Goal: Transaction & Acquisition: Purchase product/service

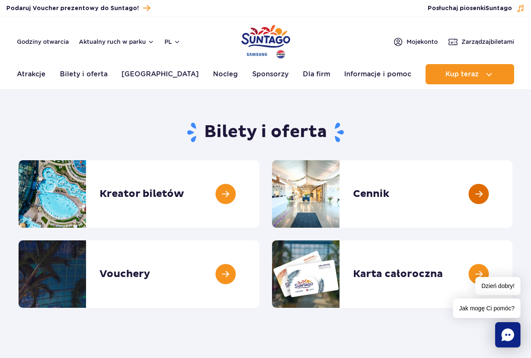
click at [512, 193] on link at bounding box center [512, 193] width 0 height 67
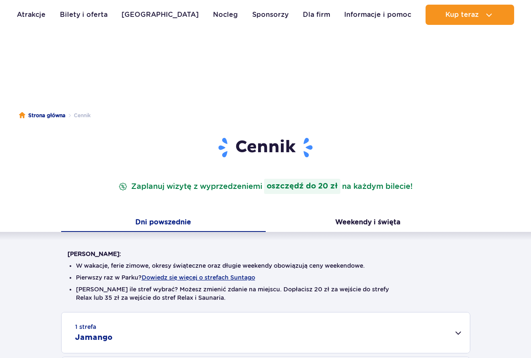
scroll to position [172, 0]
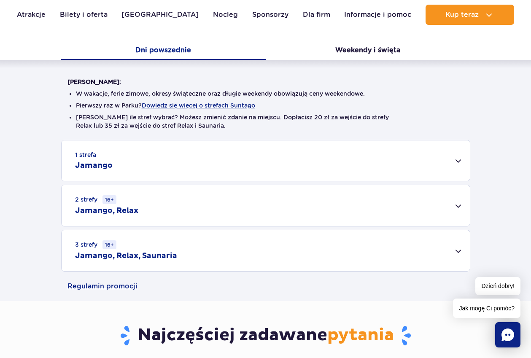
click at [457, 208] on div "2 strefy 16+ Jamango, Relax" at bounding box center [266, 205] width 408 height 41
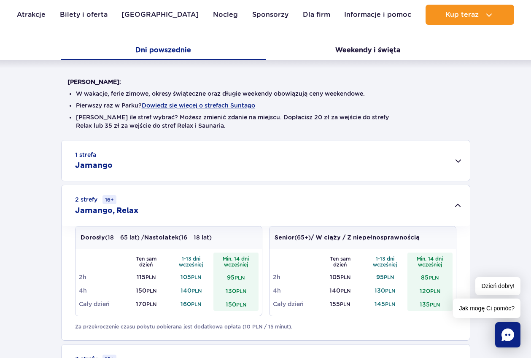
click at [456, 159] on div "1 strefa Jamango" at bounding box center [266, 160] width 408 height 40
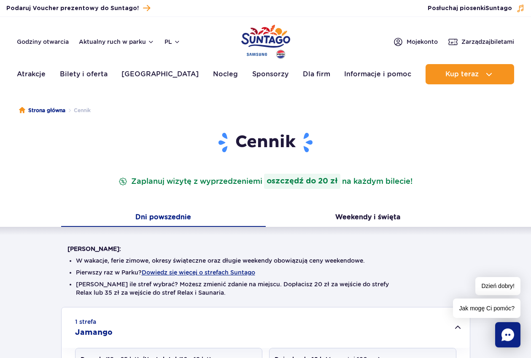
scroll to position [0, 0]
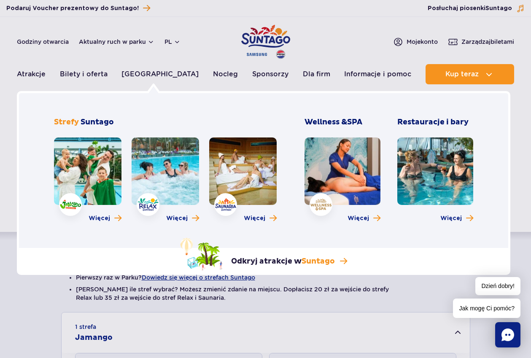
click at [97, 167] on link at bounding box center [87, 171] width 67 height 67
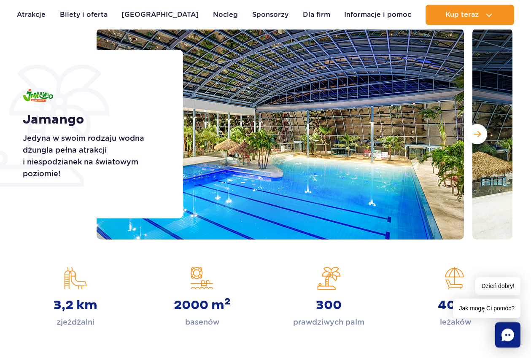
scroll to position [129, 0]
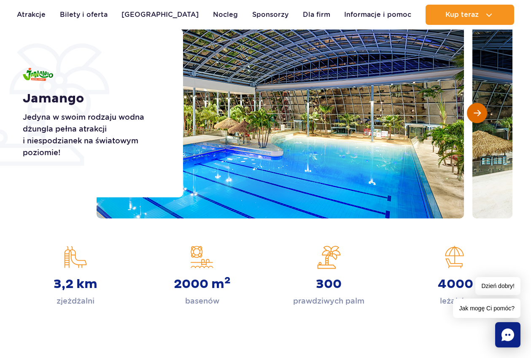
click at [482, 113] on button "Następny slajd" at bounding box center [477, 113] width 20 height 20
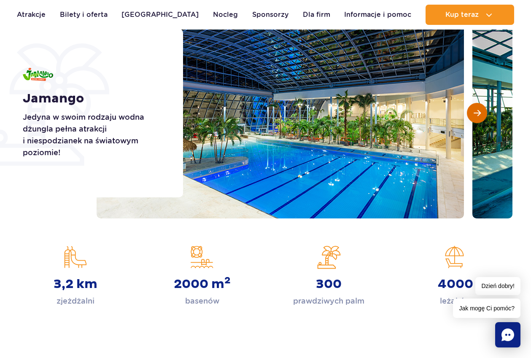
click at [482, 113] on button "Następny slajd" at bounding box center [477, 113] width 20 height 20
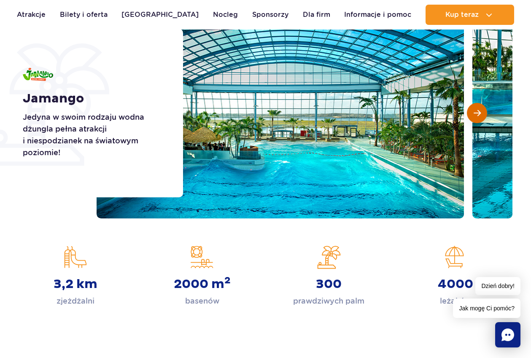
click at [482, 113] on button "Następny slajd" at bounding box center [477, 113] width 20 height 20
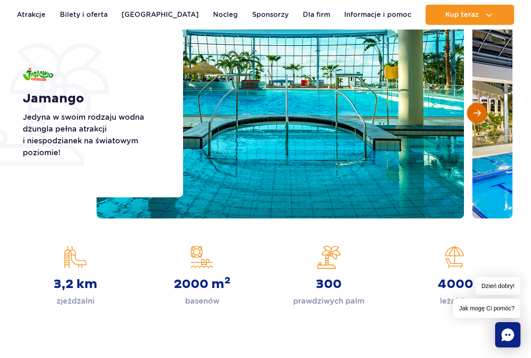
click at [482, 113] on button "Następny slajd" at bounding box center [477, 113] width 20 height 20
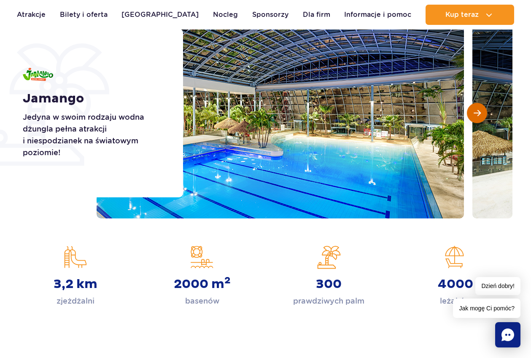
click at [482, 113] on button "Następny slajd" at bounding box center [477, 113] width 20 height 20
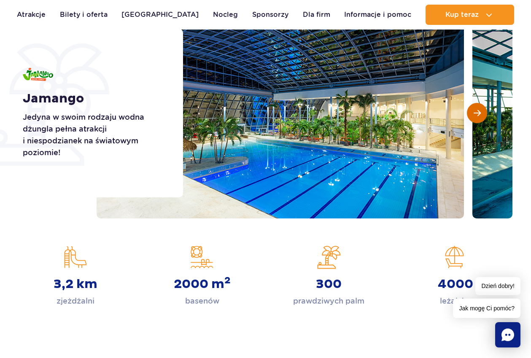
click at [482, 110] on button "Następny slajd" at bounding box center [477, 113] width 20 height 20
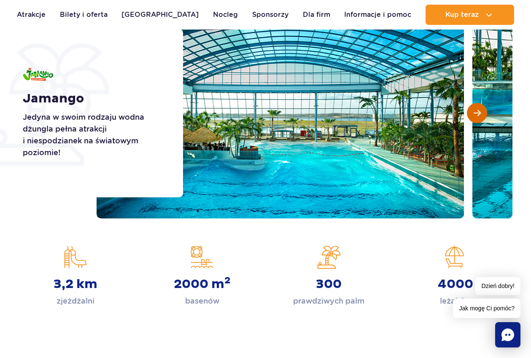
click at [482, 110] on button "Następny slajd" at bounding box center [477, 113] width 20 height 20
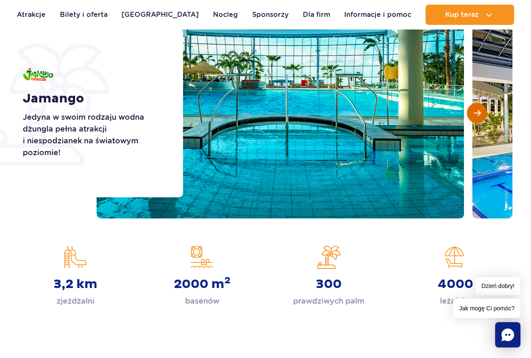
click at [482, 110] on button "Następny slajd" at bounding box center [477, 113] width 20 height 20
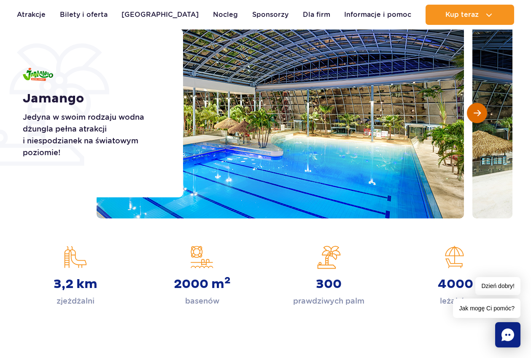
click at [482, 110] on button "Następny slajd" at bounding box center [477, 113] width 20 height 20
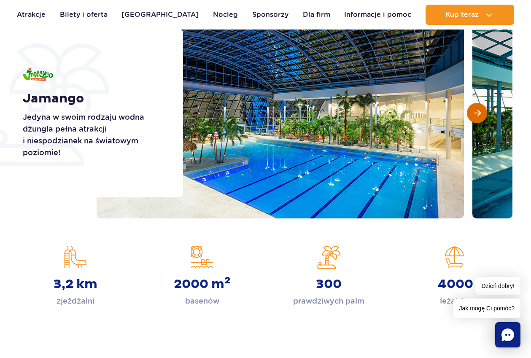
click at [482, 114] on button "Następny slajd" at bounding box center [477, 113] width 20 height 20
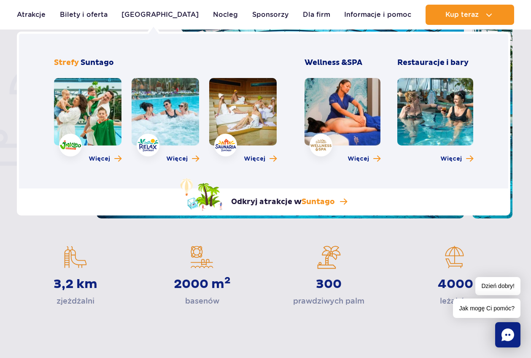
click at [362, 120] on link at bounding box center [343, 111] width 76 height 67
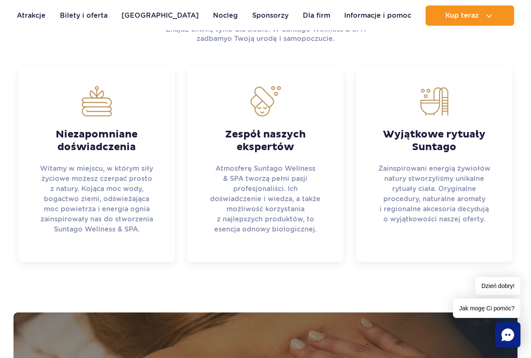
scroll to position [602, 0]
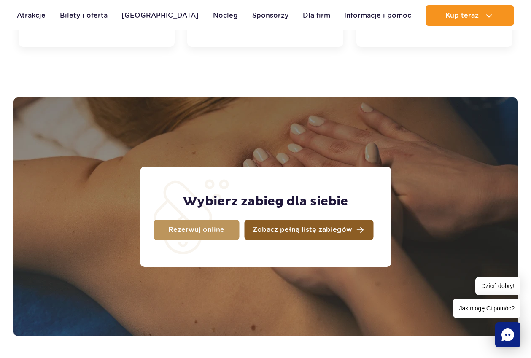
click at [295, 230] on span "Zobacz pełną listę zabiegów" at bounding box center [303, 230] width 100 height 7
click at [351, 227] on link "Zobacz pełną listę zabiegów" at bounding box center [308, 230] width 129 height 20
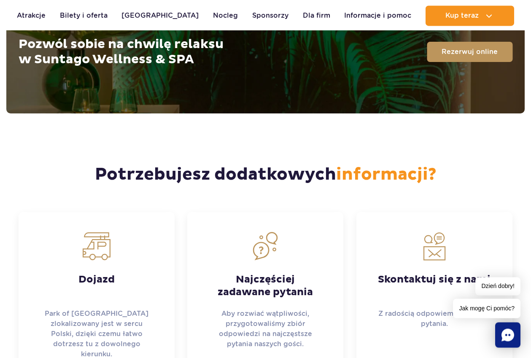
scroll to position [2237, 0]
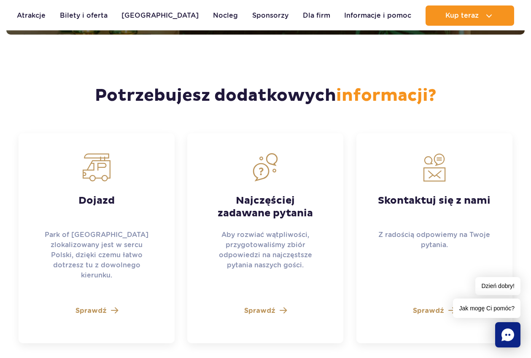
click at [510, 60] on section "Potrzebujesz dodatkowych informacji? Dojazd Park of Poland zlokalizowany jest w…" at bounding box center [265, 189] width 531 height 309
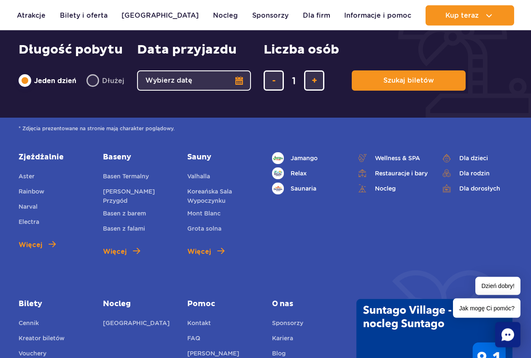
scroll to position [2711, 0]
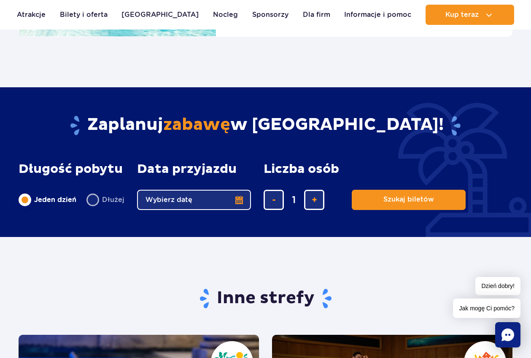
scroll to position [1119, 0]
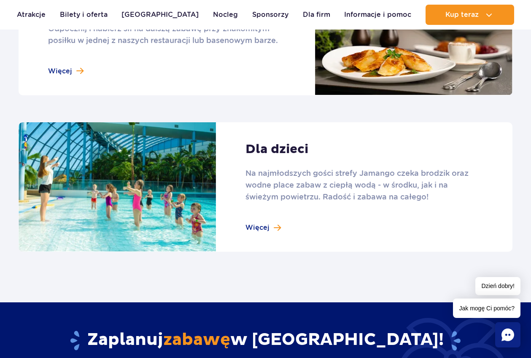
click at [256, 229] on link at bounding box center [266, 187] width 494 height 130
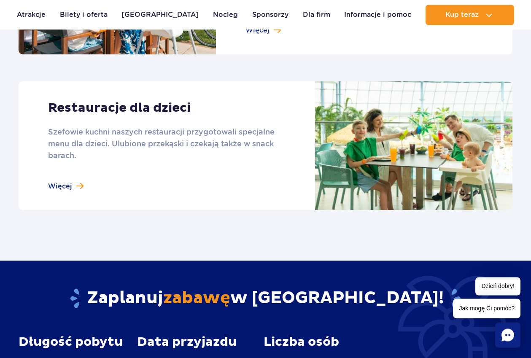
scroll to position [1248, 0]
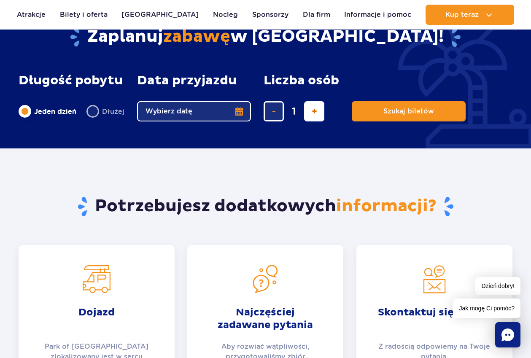
click at [309, 113] on button "dodaj bilet" at bounding box center [314, 111] width 20 height 20
type input "4"
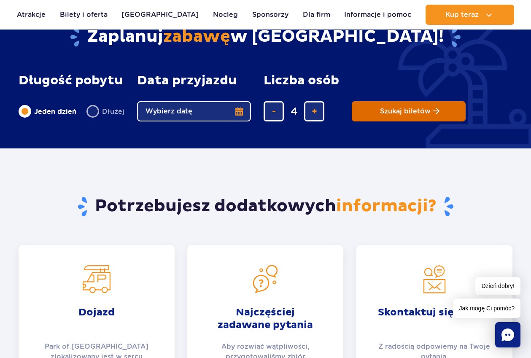
click at [402, 111] on span "Szukaj biletów" at bounding box center [405, 112] width 51 height 8
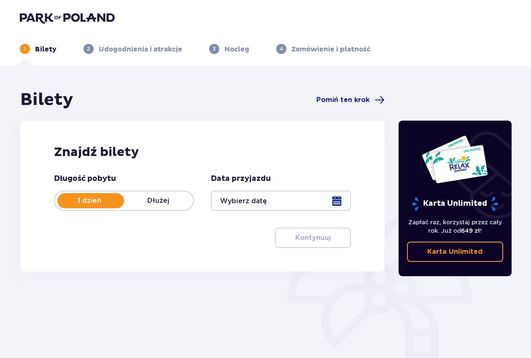
click at [335, 204] on div at bounding box center [281, 201] width 140 height 20
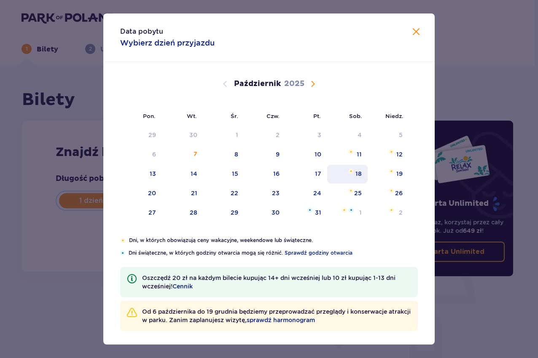
click at [356, 173] on div "18" at bounding box center [359, 174] width 6 height 8
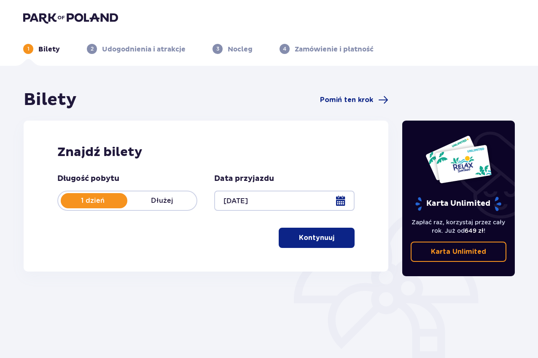
type input "18.10.25"
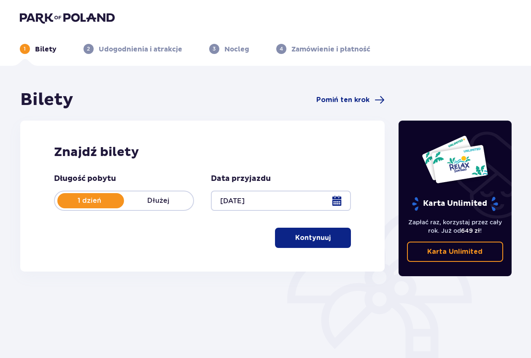
click at [326, 233] on button "Kontynuuj" at bounding box center [313, 238] width 76 height 20
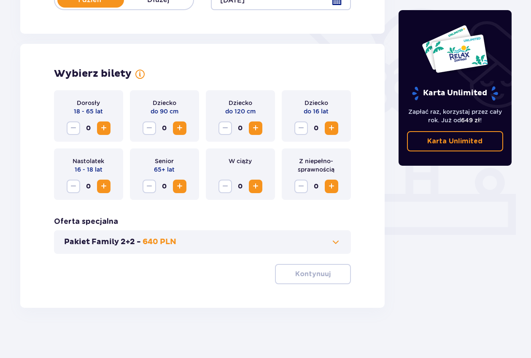
scroll to position [201, 0]
click at [253, 127] on span "Zwiększ" at bounding box center [256, 128] width 10 height 10
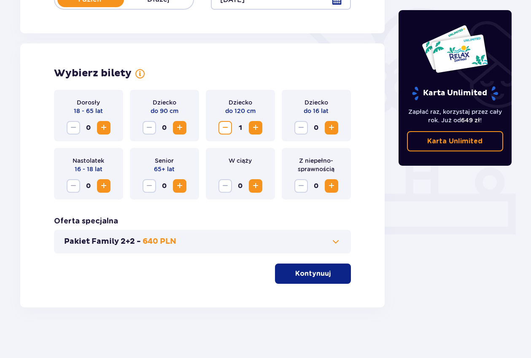
click at [253, 127] on span "Zwiększ" at bounding box center [256, 128] width 10 height 10
click at [222, 121] on button "Zmniejsz" at bounding box center [224, 127] width 13 height 13
click at [222, 123] on button "Zmniejsz" at bounding box center [224, 127] width 13 height 13
click at [331, 125] on span "Zwiększ" at bounding box center [331, 128] width 10 height 10
click at [332, 127] on span "Zwiększ" at bounding box center [331, 128] width 10 height 10
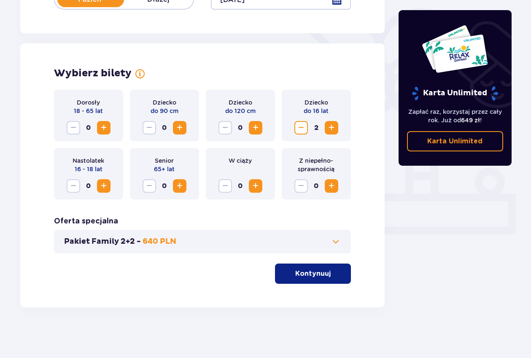
click at [104, 125] on span "Zwiększ" at bounding box center [104, 128] width 10 height 10
click at [310, 272] on p "Kontynuuj" at bounding box center [312, 273] width 35 height 9
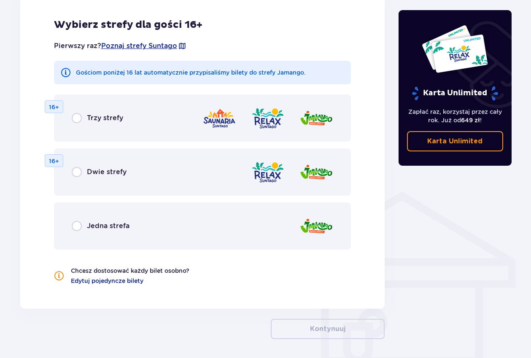
scroll to position [525, 0]
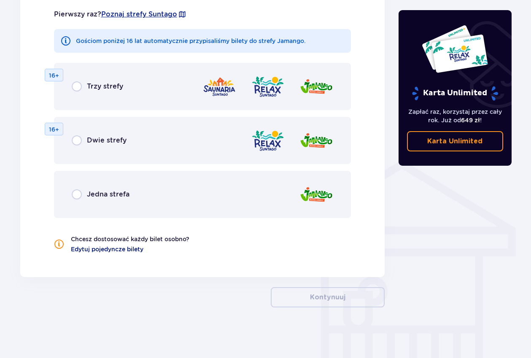
click at [135, 248] on span "Edytuj pojedyncze bilety" at bounding box center [107, 249] width 73 height 8
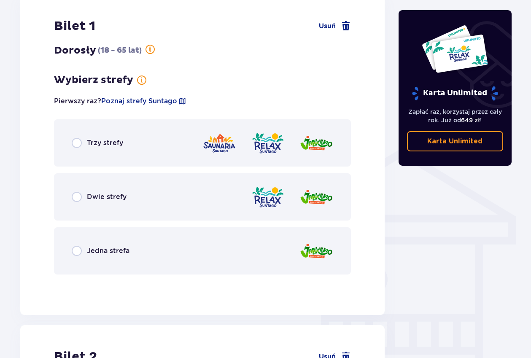
scroll to position [554, 0]
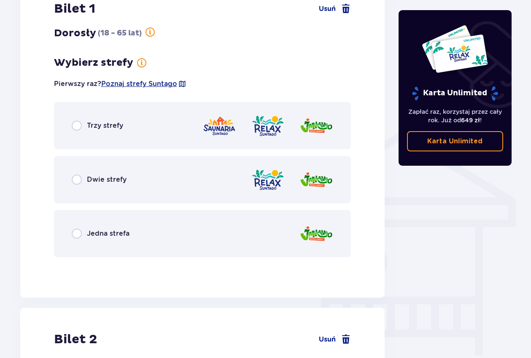
click at [86, 234] on div "Jedna strefa" at bounding box center [101, 234] width 58 height 10
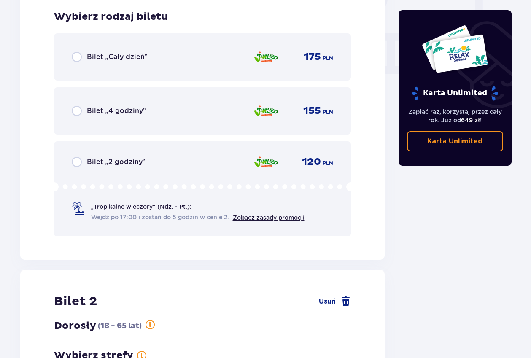
scroll to position [818, 0]
click at [76, 58] on input "radio" at bounding box center [77, 56] width 10 height 10
radio input "true"
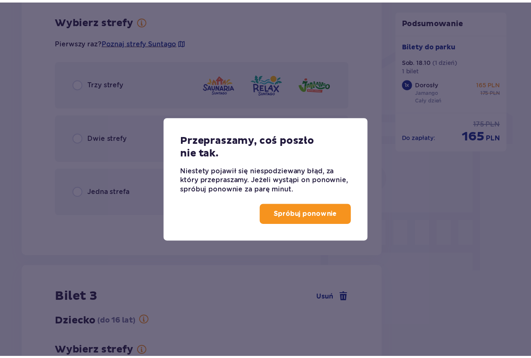
scroll to position [521, 0]
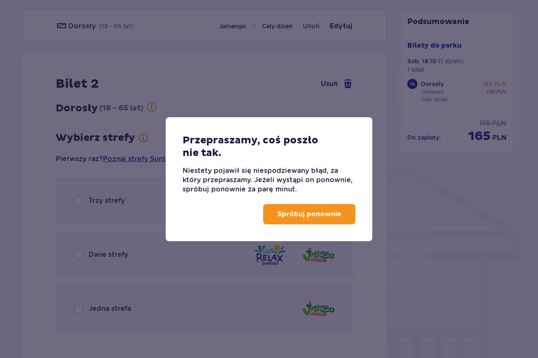
click at [334, 212] on p "Spróbuj ponownie" at bounding box center [310, 214] width 64 height 9
